Goal: Information Seeking & Learning: Learn about a topic

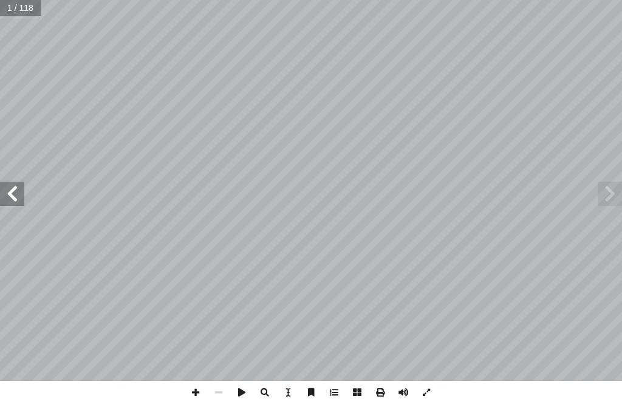
click at [607, 194] on span at bounding box center [609, 194] width 24 height 24
click at [22, 197] on span at bounding box center [12, 194] width 24 height 24
click at [14, 203] on span at bounding box center [12, 194] width 24 height 24
click at [17, 188] on span at bounding box center [12, 194] width 24 height 24
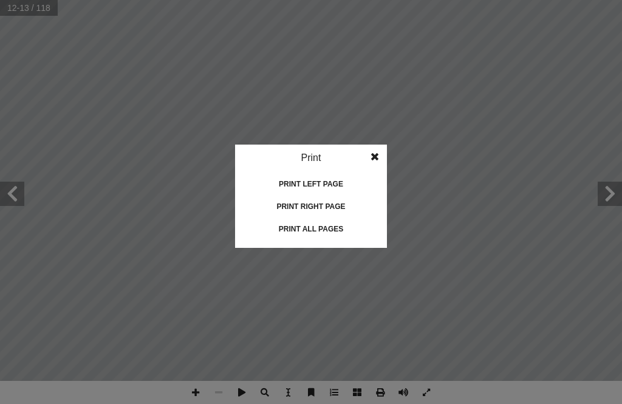
click at [357, 224] on div "Print all pages" at bounding box center [310, 228] width 121 height 19
